Goal: Task Accomplishment & Management: Use online tool/utility

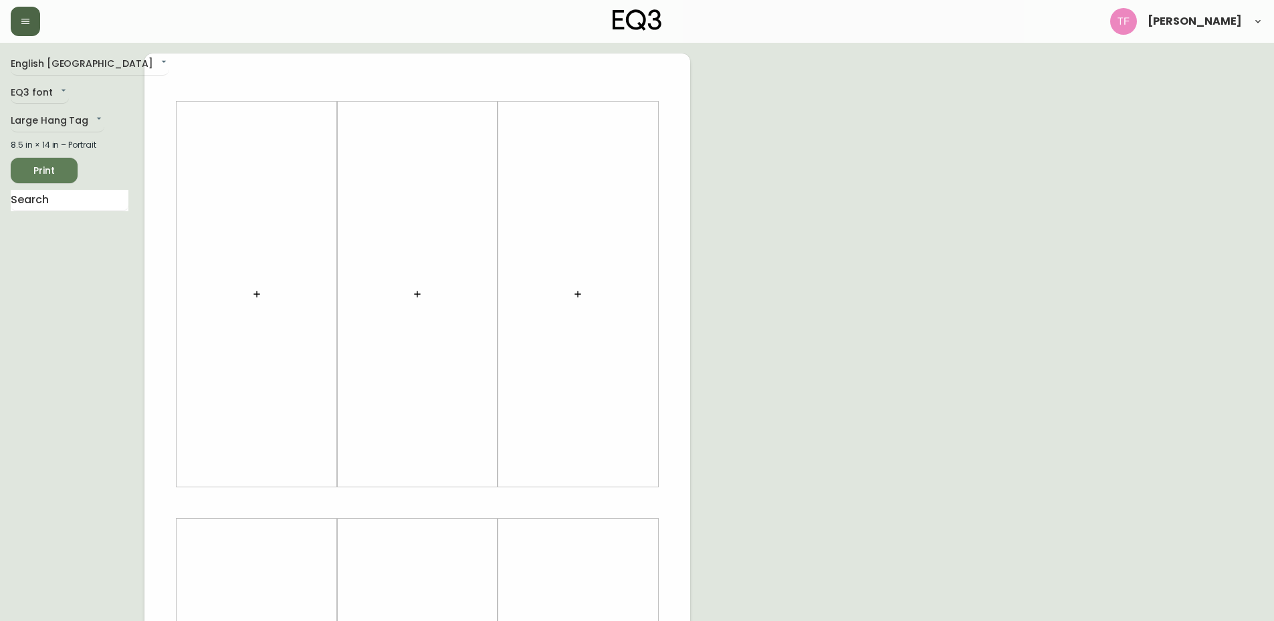
click at [15, 7] on button "button" at bounding box center [25, 21] width 29 height 29
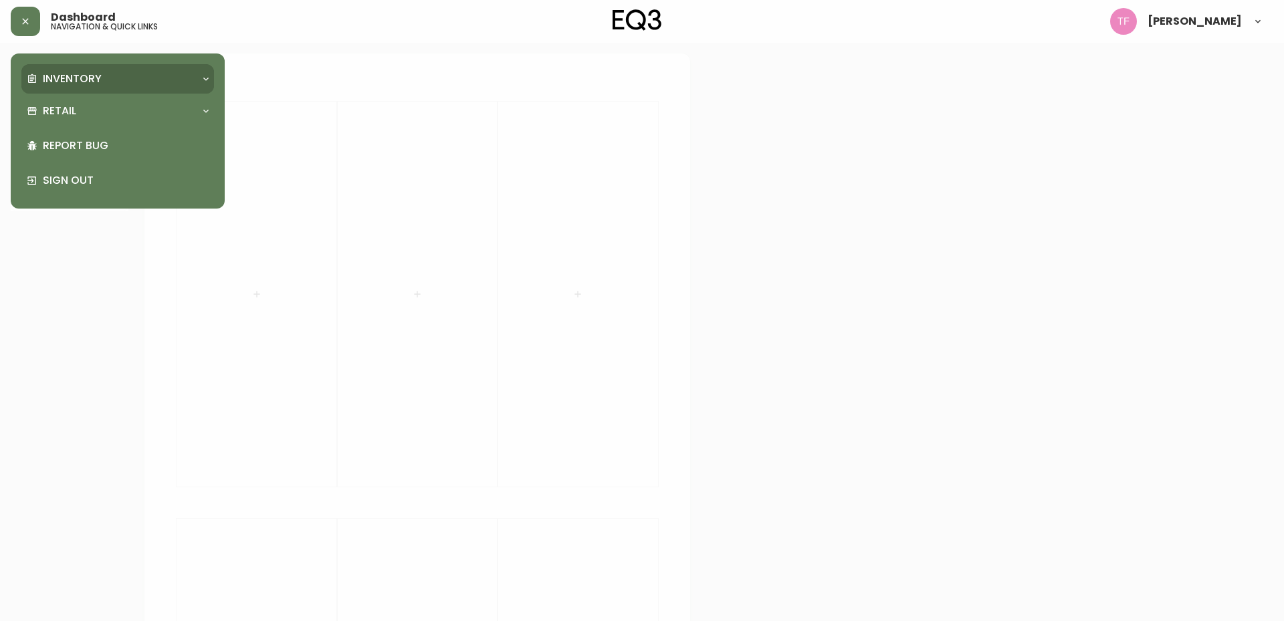
click at [69, 82] on p "Inventory" at bounding box center [72, 79] width 59 height 15
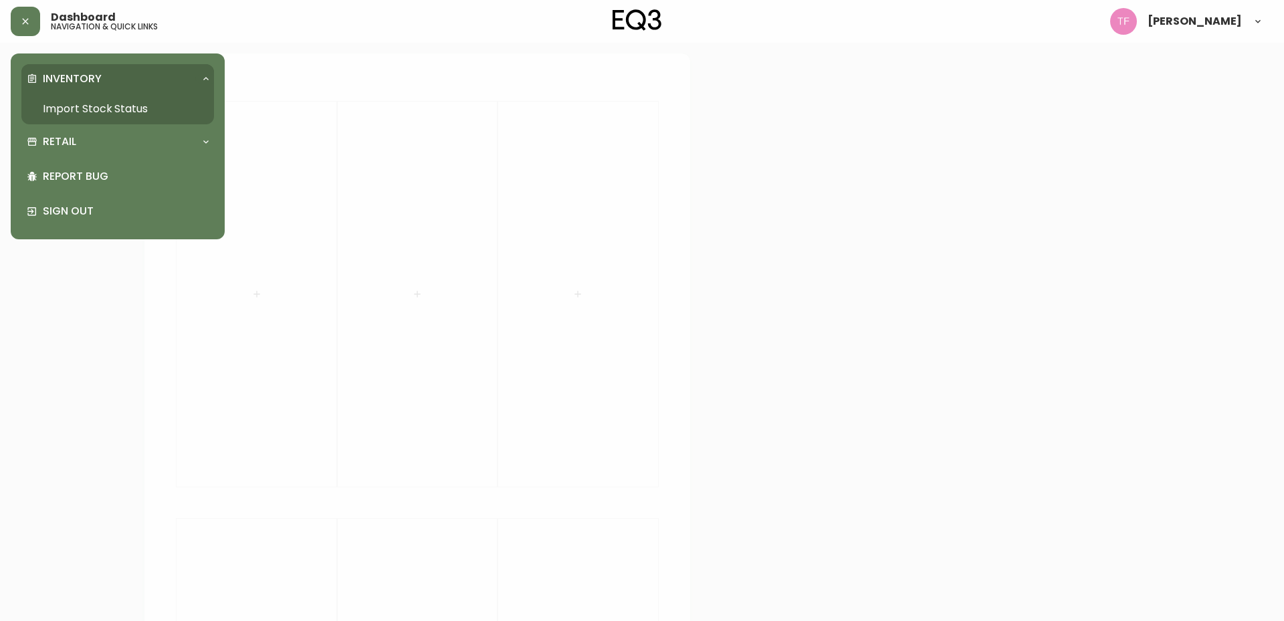
click at [62, 101] on link "Import Stock Status" at bounding box center [117, 109] width 193 height 31
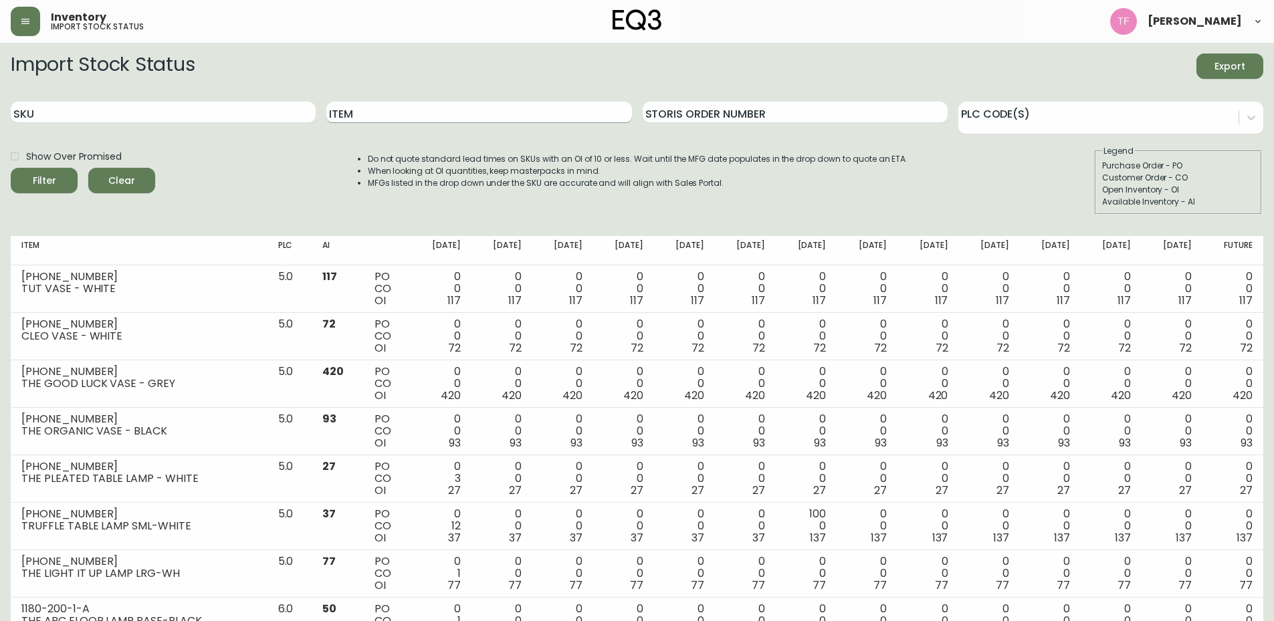
click at [408, 116] on input "Item" at bounding box center [478, 112] width 305 height 21
type input "alto"
click at [11, 168] on button "Filter" at bounding box center [44, 180] width 67 height 25
